Goal: Task Accomplishment & Management: Manage account settings

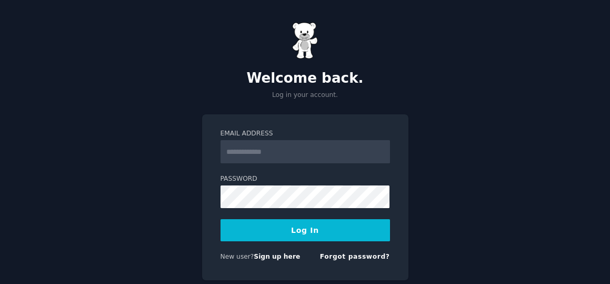
scroll to position [34, 0]
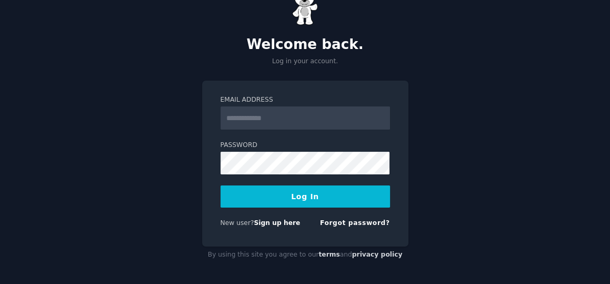
click at [267, 119] on input "Email Address" at bounding box center [306, 117] width 170 height 23
type input "**********"
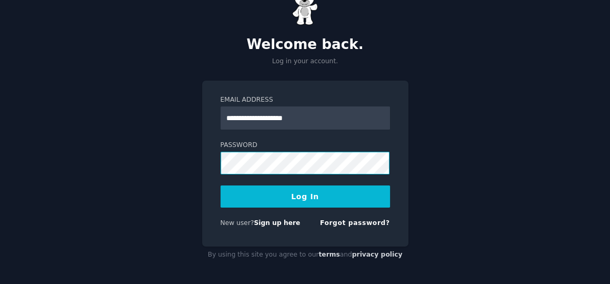
click at [221, 185] on button "Log In" at bounding box center [306, 196] width 170 height 22
